Goal: Information Seeking & Learning: Learn about a topic

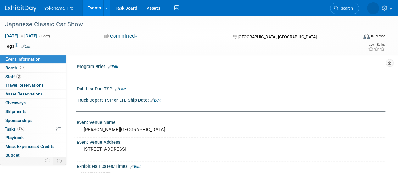
click at [96, 9] on link "Events" at bounding box center [94, 8] width 23 height 16
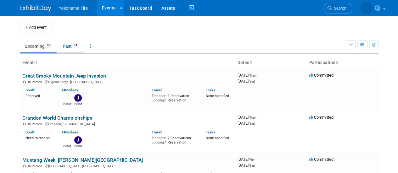
click at [68, 45] on link "Past 14" at bounding box center [71, 46] width 26 height 12
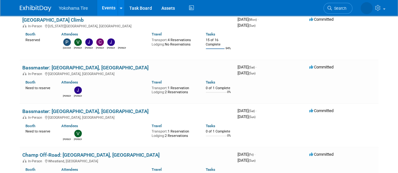
scroll to position [185, 0]
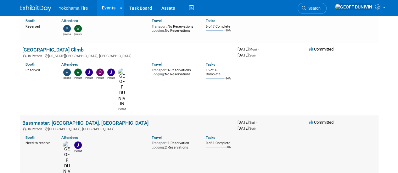
click at [67, 120] on link "Bassmaster: [GEOGRAPHIC_DATA], [GEOGRAPHIC_DATA]" at bounding box center [85, 123] width 126 height 6
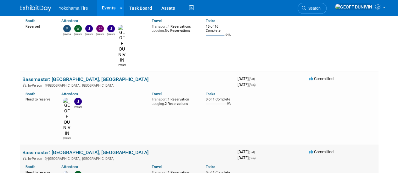
scroll to position [229, 0]
click at [48, 149] on link "Bassmaster: [GEOGRAPHIC_DATA], [GEOGRAPHIC_DATA]" at bounding box center [85, 152] width 126 height 6
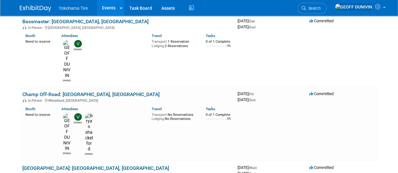
scroll to position [360, 0]
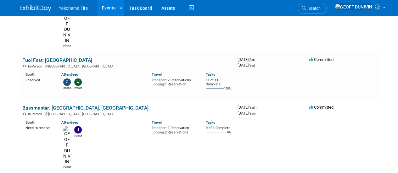
scroll to position [542, 0]
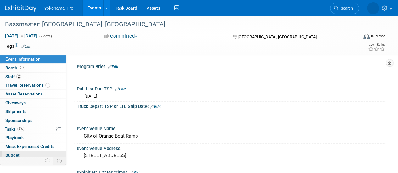
scroll to position [28, 0]
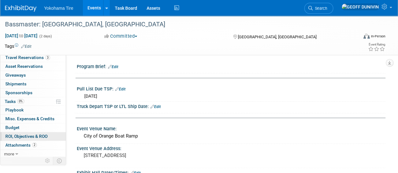
click at [38, 137] on span "ROI, Objectives & ROO 0" at bounding box center [26, 136] width 42 height 5
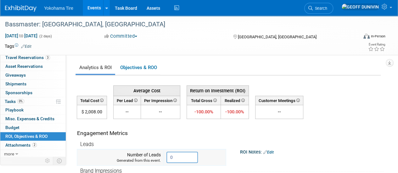
click at [180, 155] on input "0" at bounding box center [181, 157] width 31 height 11
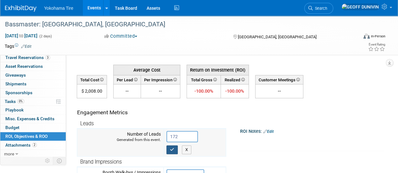
type input "172"
click at [177, 151] on button "button" at bounding box center [171, 150] width 11 height 9
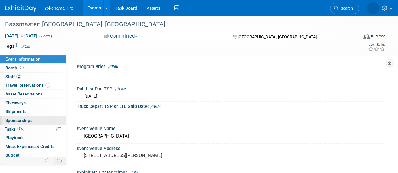
scroll to position [28, 0]
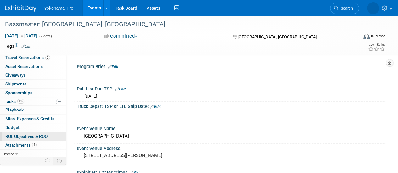
click at [23, 137] on span "ROI, Objectives & ROO 0" at bounding box center [26, 136] width 42 height 5
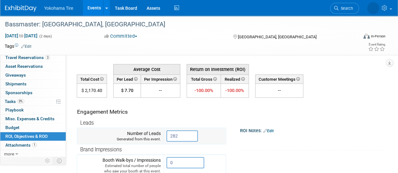
scroll to position [19, 0]
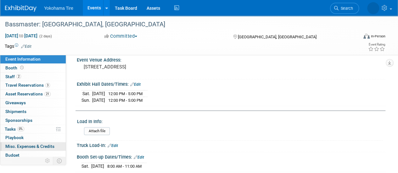
scroll to position [28, 0]
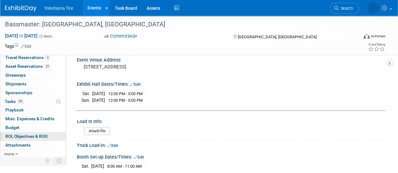
click at [35, 132] on link "0 ROI, Objectives & ROO 0" at bounding box center [32, 136] width 65 height 8
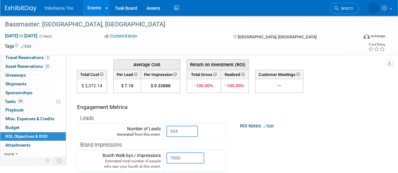
scroll to position [26, 0]
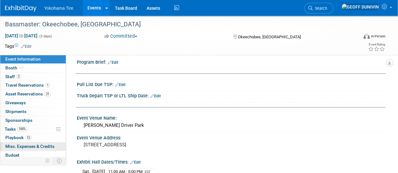
scroll to position [28, 0]
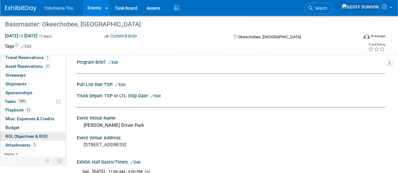
click at [42, 136] on span "ROI, Objectives & ROO 0" at bounding box center [26, 136] width 42 height 5
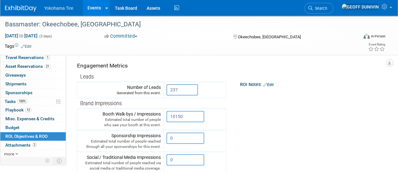
scroll to position [67, 0]
click at [391, 12] on link at bounding box center [366, 8] width 57 height 16
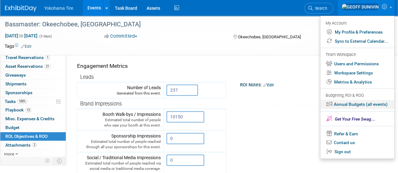
click at [357, 103] on link "Annual Budgets (all events)" at bounding box center [357, 104] width 74 height 9
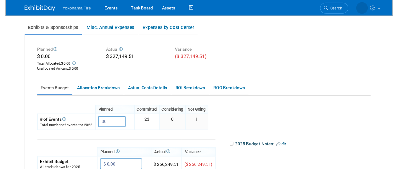
scroll to position [47, 0]
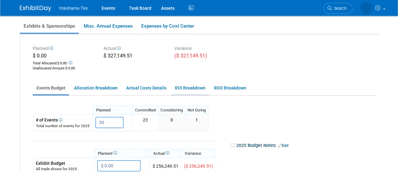
click at [197, 88] on link "ROI Breakdown" at bounding box center [190, 88] width 38 height 12
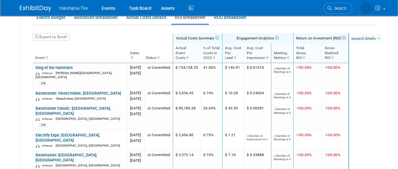
scroll to position [117, 8]
click at [382, 37] on link "expand details" at bounding box center [366, 39] width 34 height 10
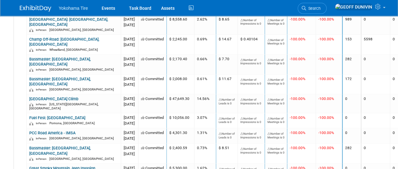
scroll to position [288, 6]
